Goal: Information Seeking & Learning: Understand process/instructions

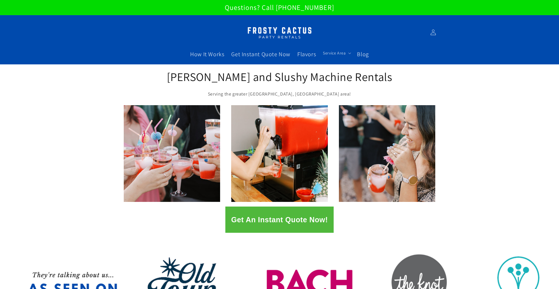
scroll to position [10, 0]
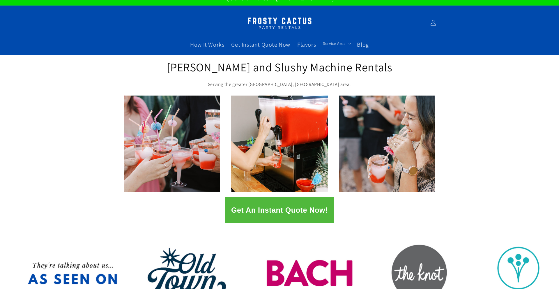
click at [298, 138] on link at bounding box center [279, 144] width 96 height 96
click at [305, 211] on button "Get An Instant Quote Now!" at bounding box center [279, 210] width 108 height 26
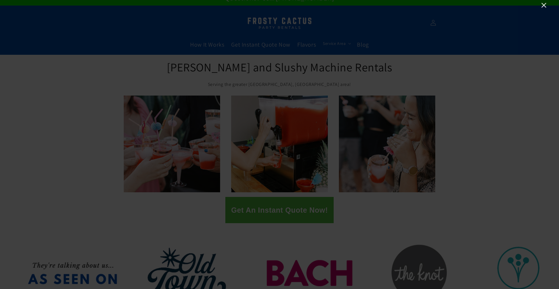
click at [547, 6] on icon "Close" at bounding box center [543, 5] width 7 height 7
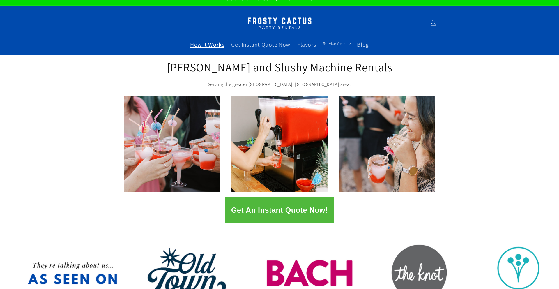
click at [212, 44] on span "How It Works" at bounding box center [207, 45] width 34 height 8
